Goal: Transaction & Acquisition: Purchase product/service

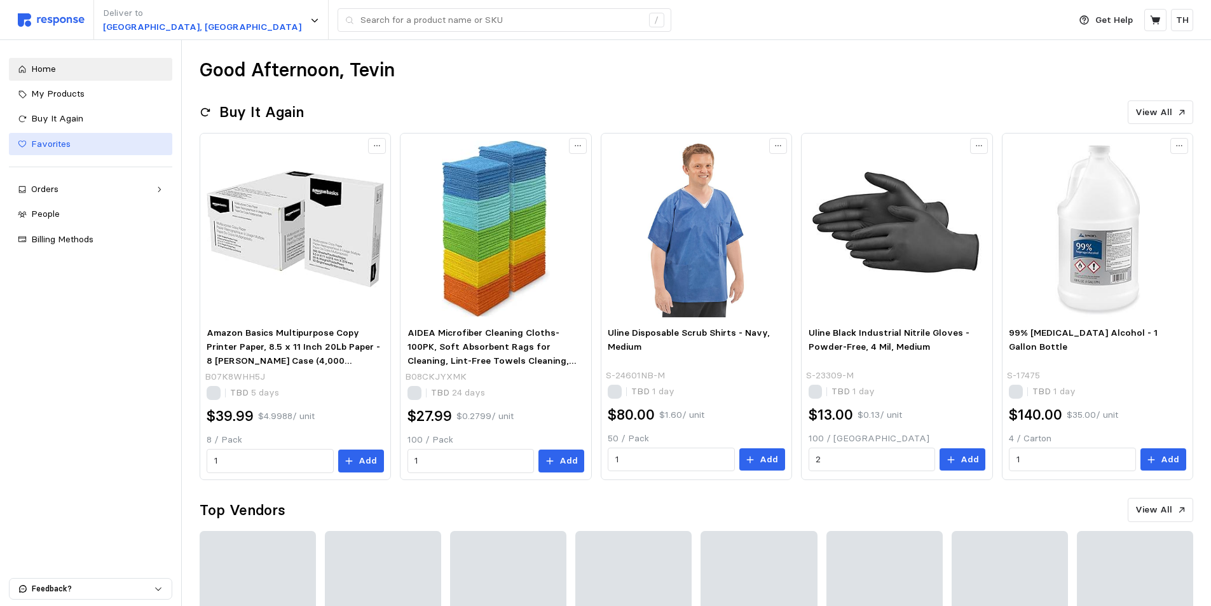
click at [114, 148] on div "Favorites" at bounding box center [97, 144] width 132 height 14
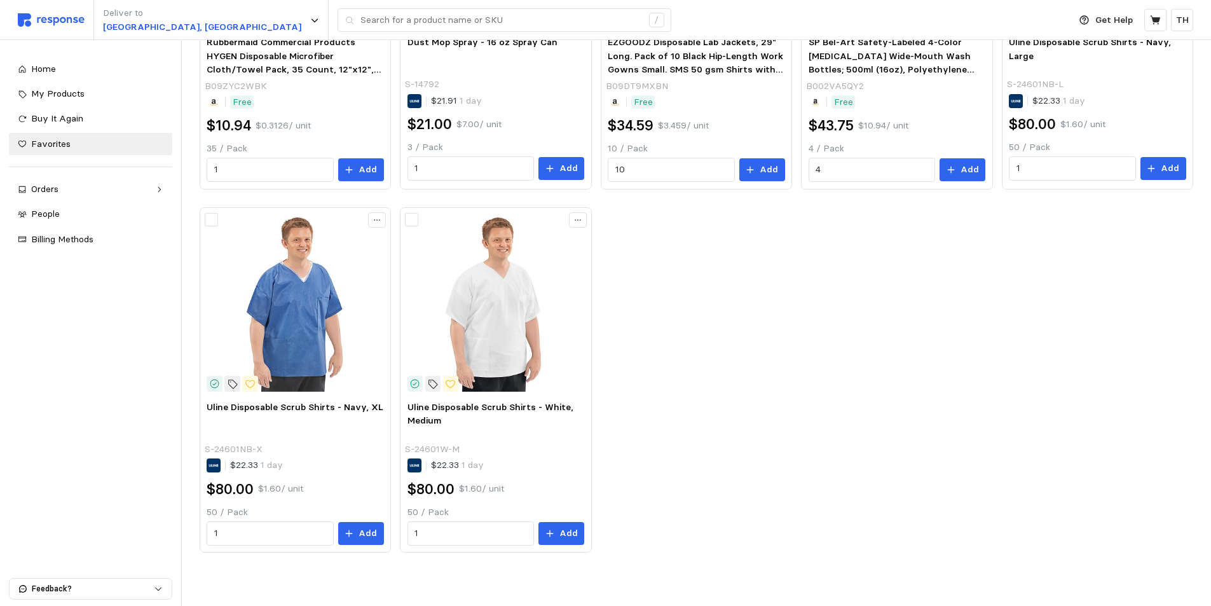
scroll to position [411, 0]
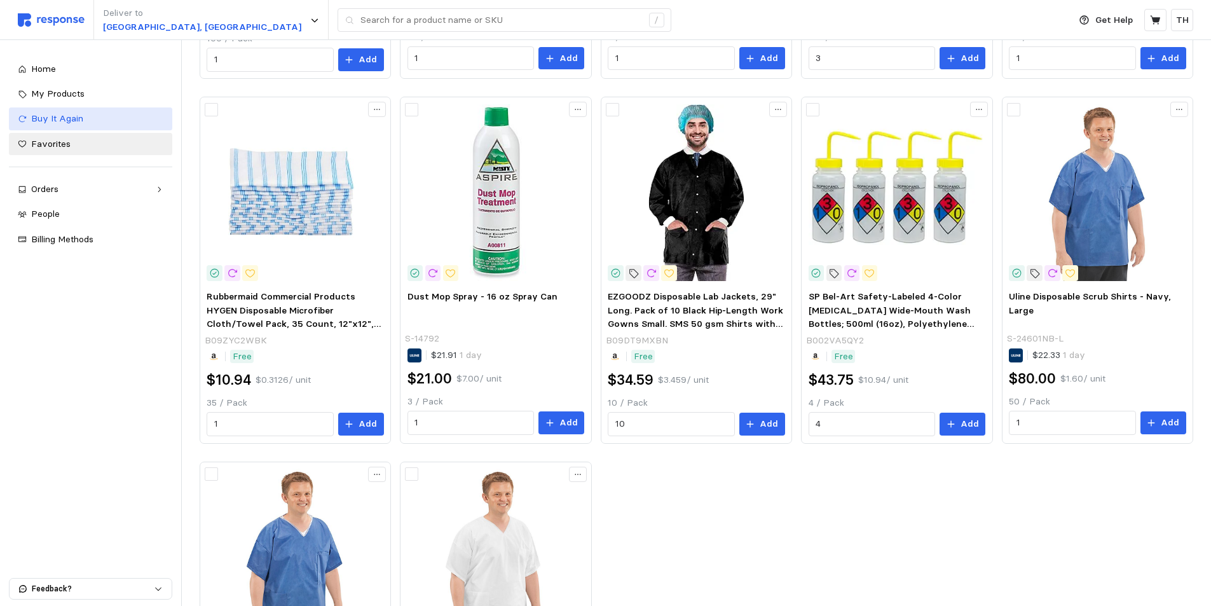
click at [109, 117] on div "Buy It Again" at bounding box center [97, 119] width 132 height 14
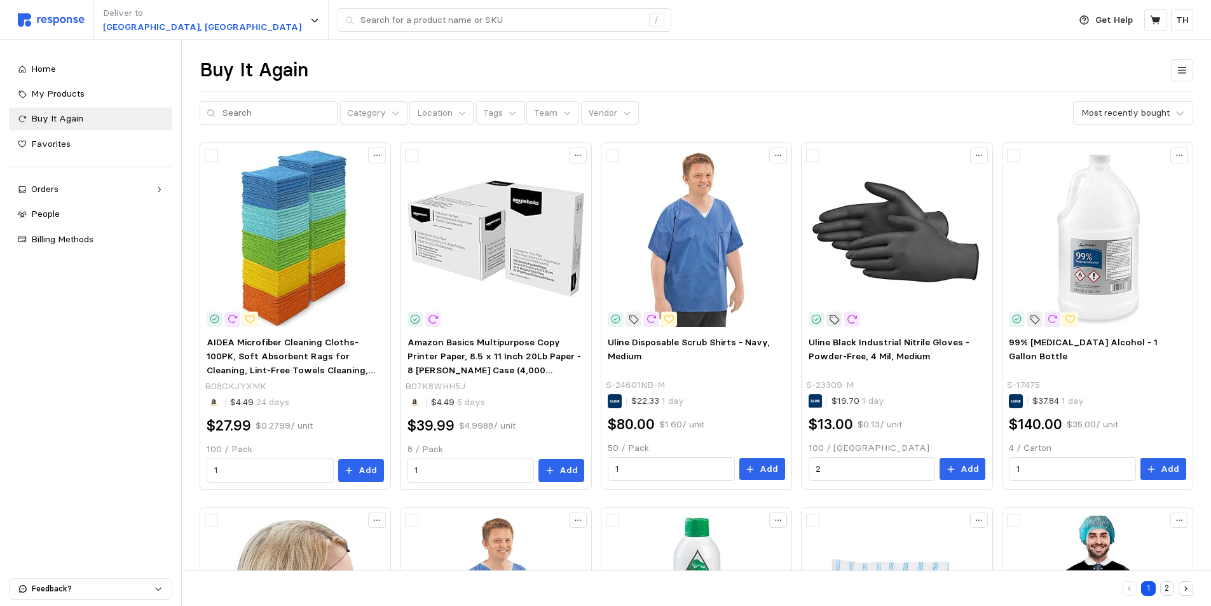
click at [1167, 587] on button "2" at bounding box center [1167, 588] width 15 height 15
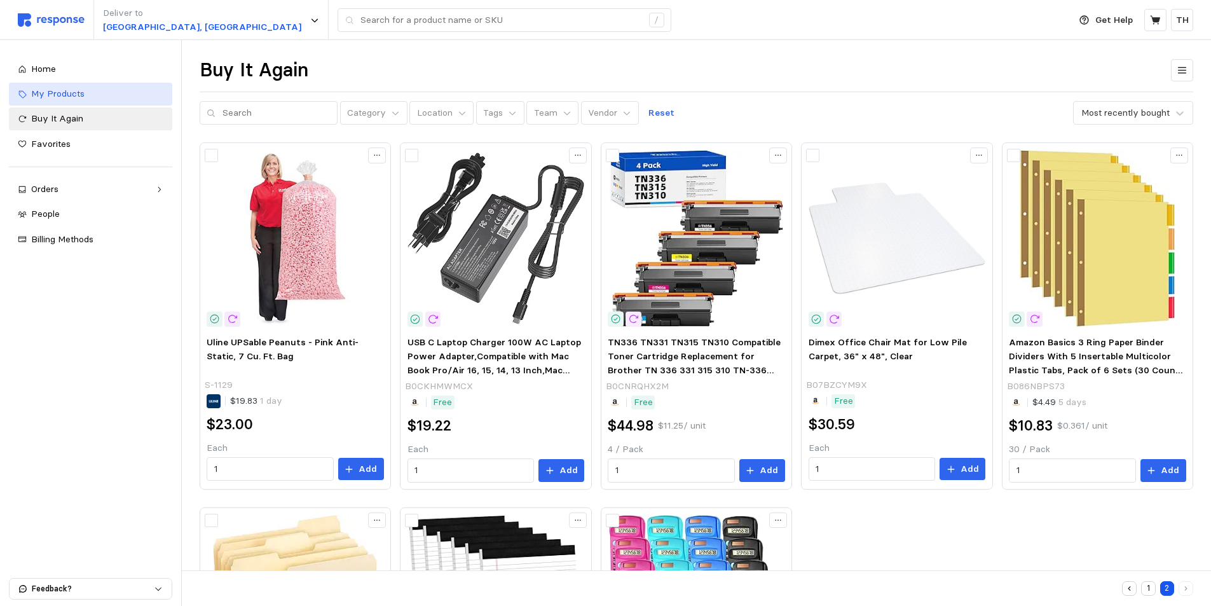
click at [79, 95] on span "My Products" at bounding box center [57, 93] width 53 height 11
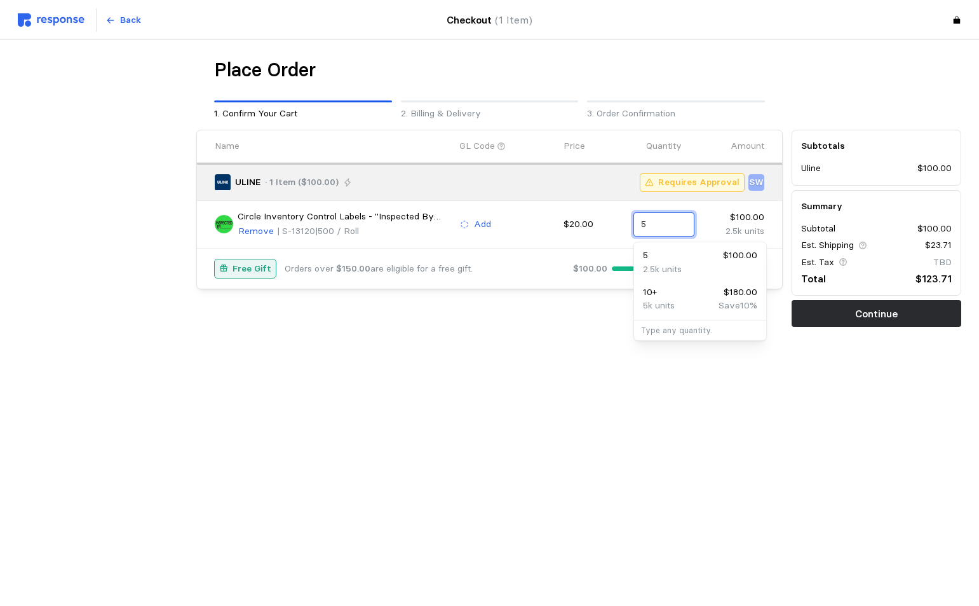
drag, startPoint x: 670, startPoint y: 229, endPoint x: 640, endPoint y: 228, distance: 29.9
click at [640, 228] on div "5" at bounding box center [664, 224] width 61 height 24
click at [551, 374] on div "Place Order 1. Confirm Your Cart 2. Billing & Delivery 3. Order Confirmation Na…" at bounding box center [490, 219] width 944 height 322
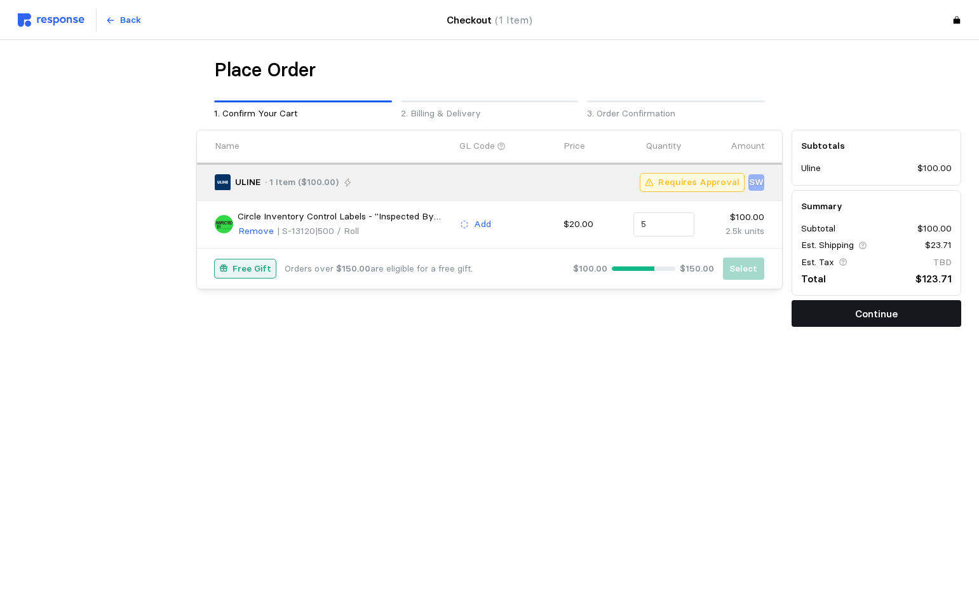
click at [827, 320] on button "Continue" at bounding box center [877, 313] width 170 height 27
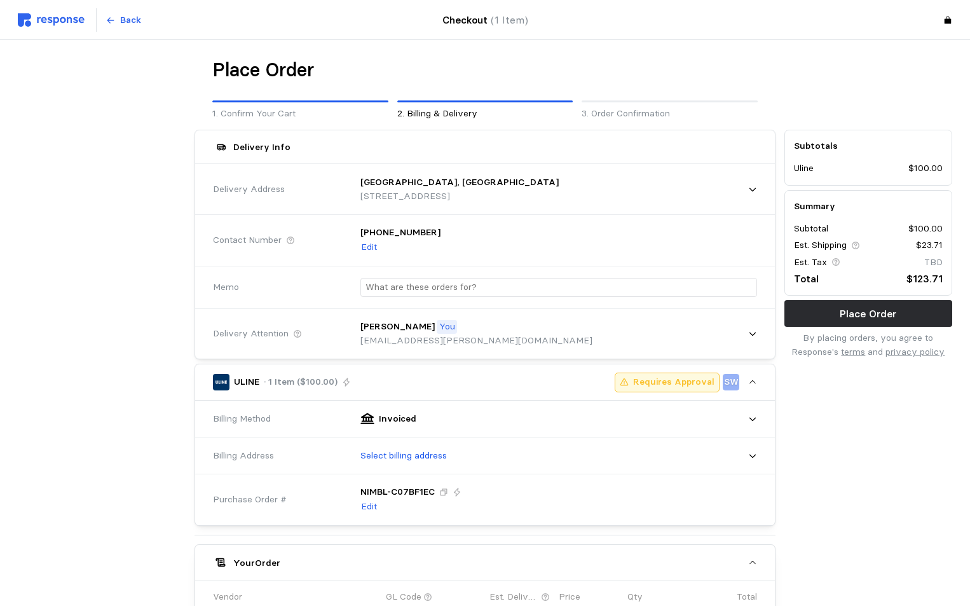
click at [825, 335] on p "By placing orders, you agree to Response's terms and privacy policy" at bounding box center [868, 344] width 168 height 27
click at [831, 317] on button "Place Order" at bounding box center [868, 313] width 168 height 27
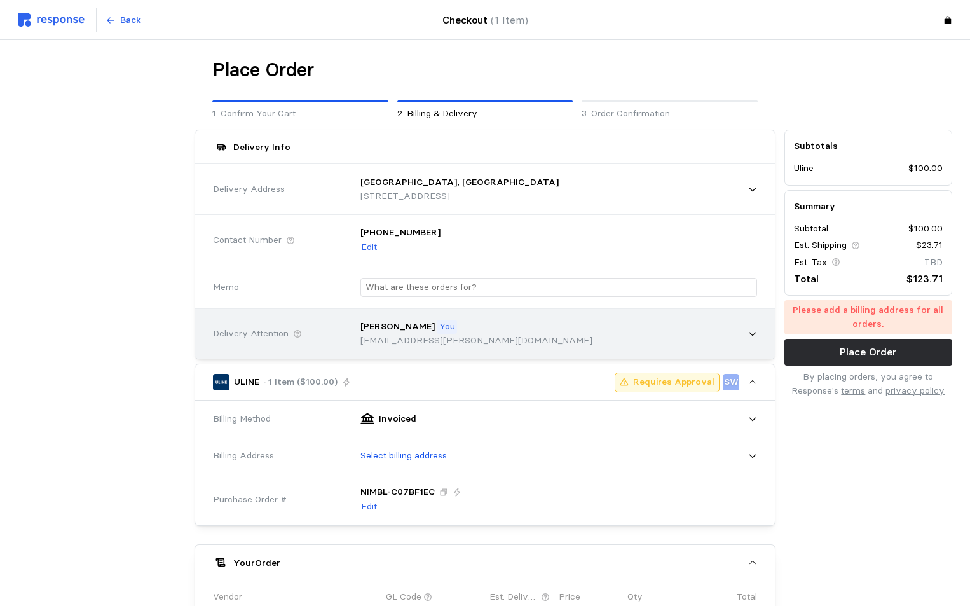
click at [449, 329] on div "[PERSON_NAME] You" at bounding box center [476, 327] width 232 height 14
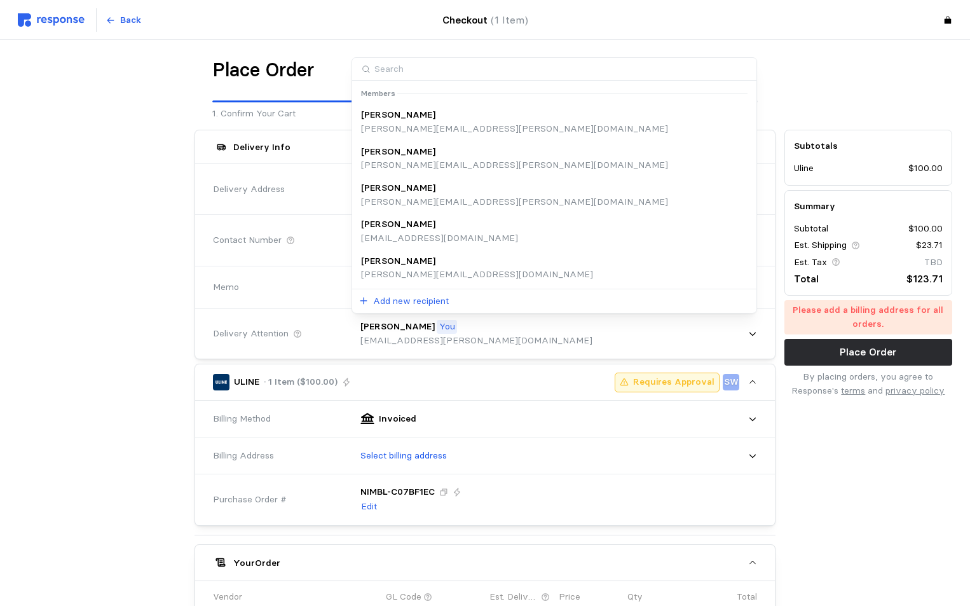
click at [125, 358] on div at bounding box center [101, 478] width 177 height 707
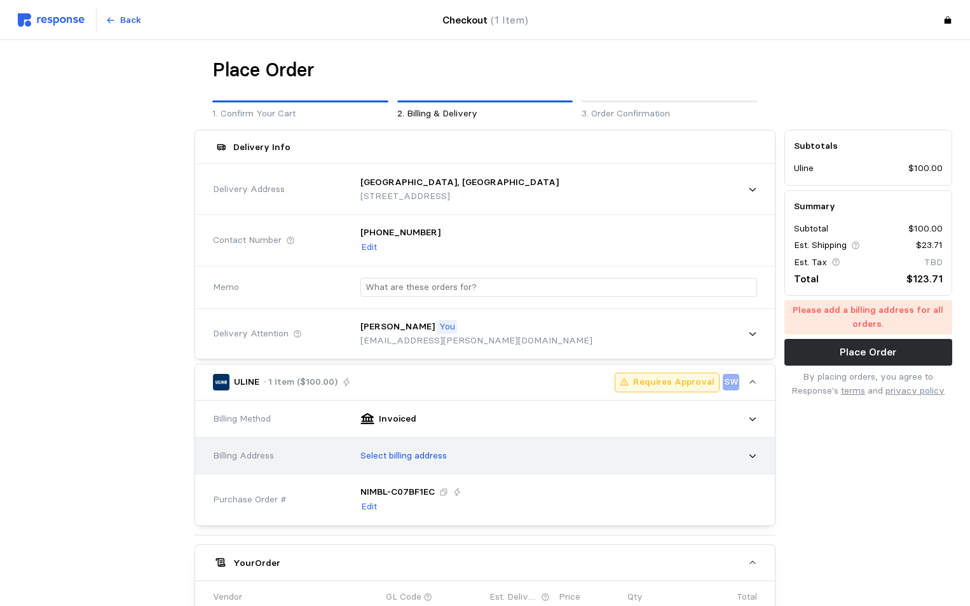
click at [381, 461] on p "Select billing address" at bounding box center [403, 456] width 86 height 14
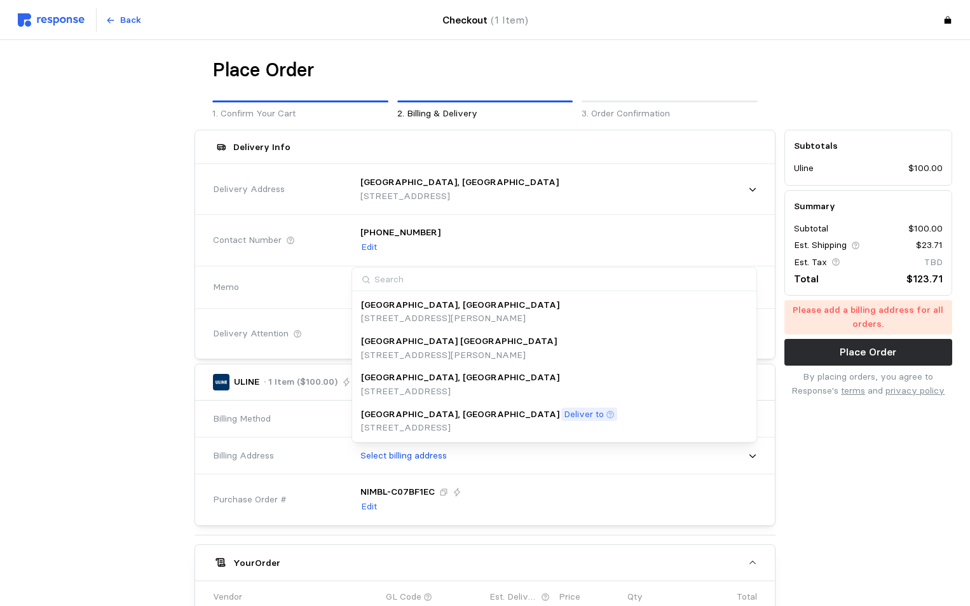
click at [411, 407] on p "[GEOGRAPHIC_DATA], [GEOGRAPHIC_DATA]" at bounding box center [460, 414] width 198 height 14
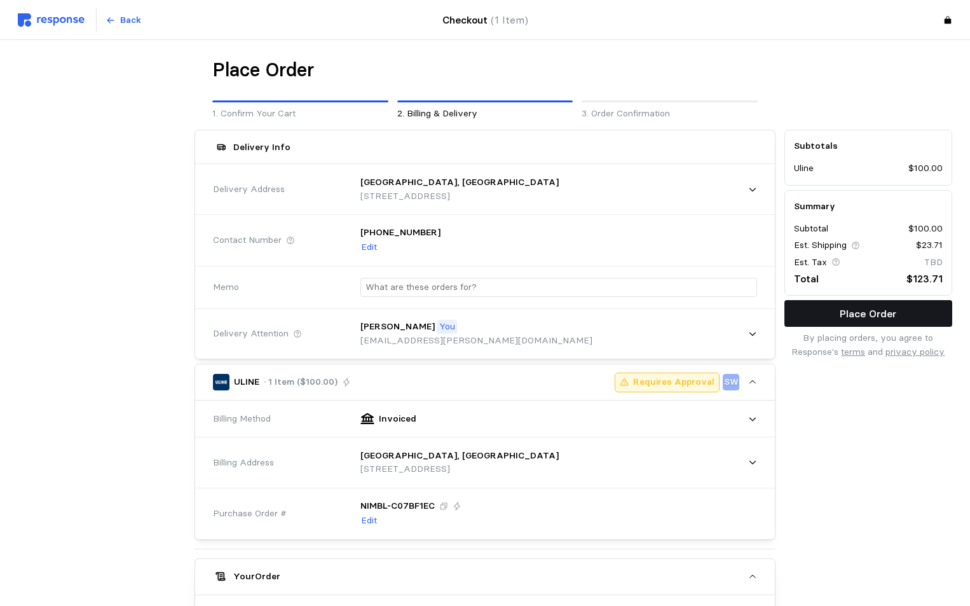
click at [872, 309] on p "Place Order" at bounding box center [867, 314] width 57 height 16
